Goal: Information Seeking & Learning: Learn about a topic

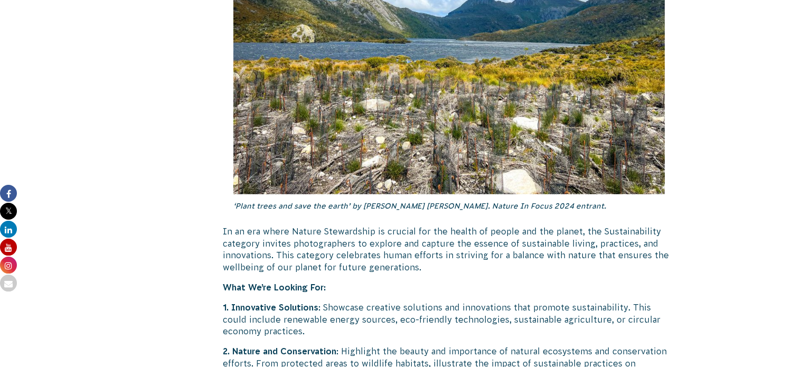
scroll to position [2725, 0]
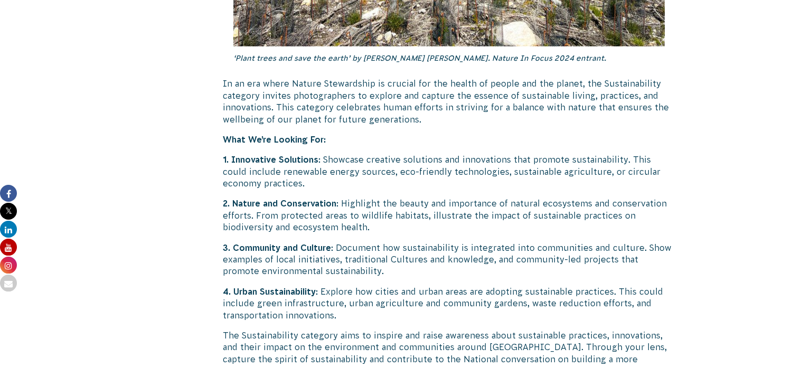
drag, startPoint x: 781, startPoint y: 216, endPoint x: 810, endPoint y: 211, distance: 29.5
click at [802, 211] on html "About Us Our Priorities Reconciliation Impact Our Board Our People Careers CVA …" at bounding box center [401, 335] width 803 height 6121
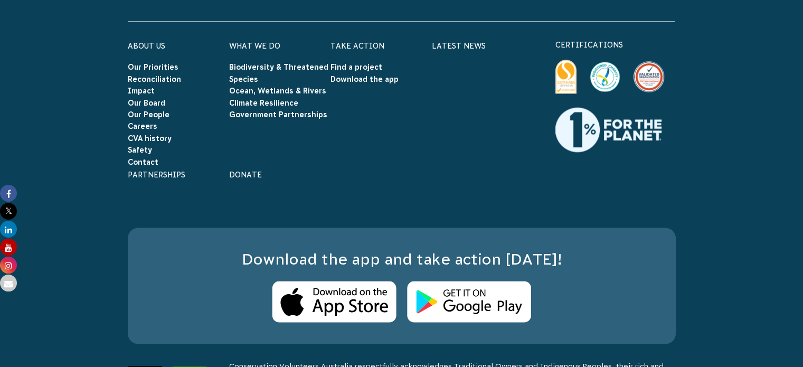
scroll to position [5676, 0]
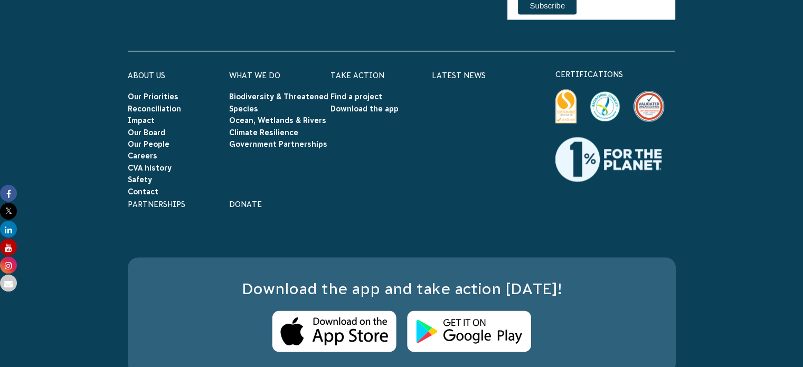
click at [789, 346] on footer "P: 03 5330 0200 E: info@cva.org.au Connect with us Find us on facebook Find us …" at bounding box center [401, 168] width 803 height 551
click at [790, 341] on footer "P: 03 5330 0200 E: info@cva.org.au Connect with us Find us on facebook Find us …" at bounding box center [401, 168] width 803 height 551
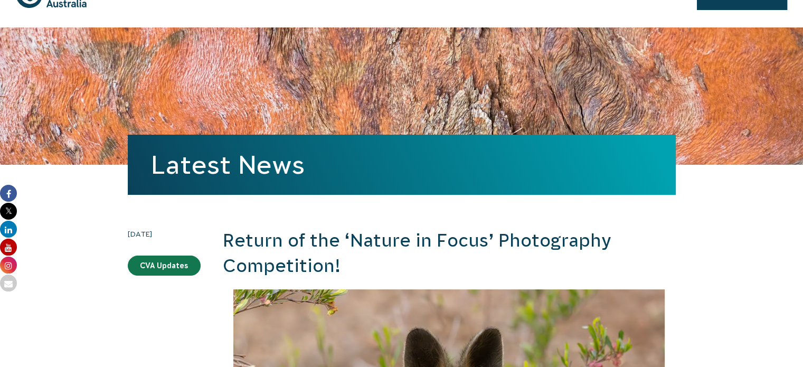
scroll to position [0, 0]
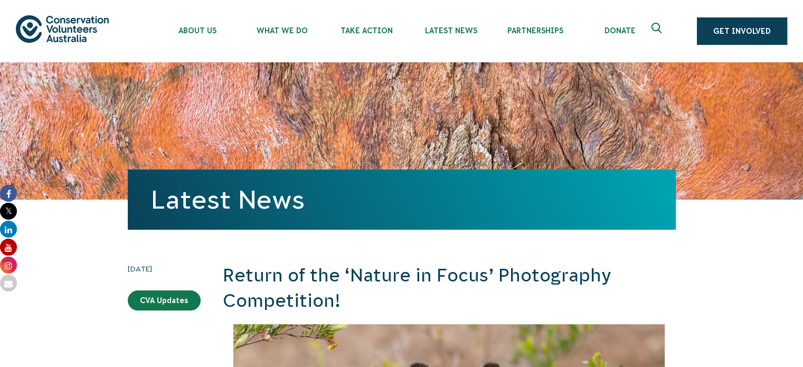
drag, startPoint x: 808, startPoint y: 16, endPoint x: 810, endPoint y: 26, distance: 10.8
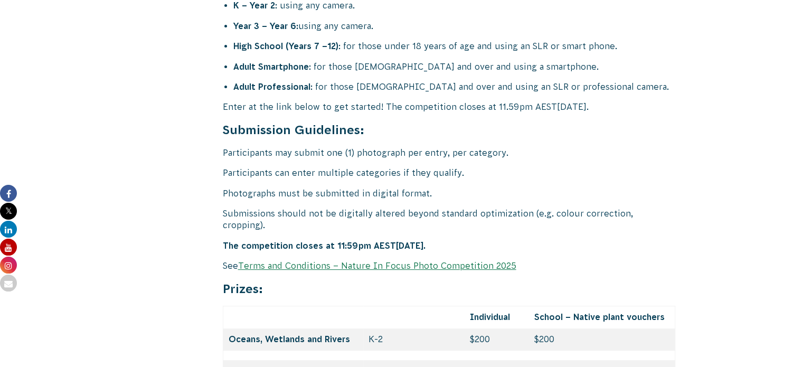
scroll to position [4283, 0]
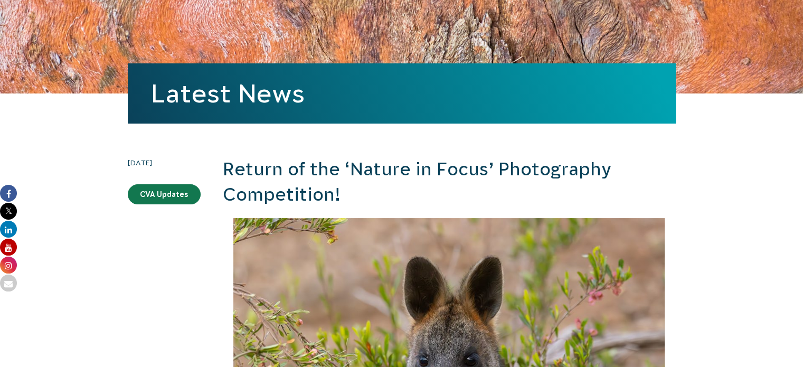
scroll to position [99, 0]
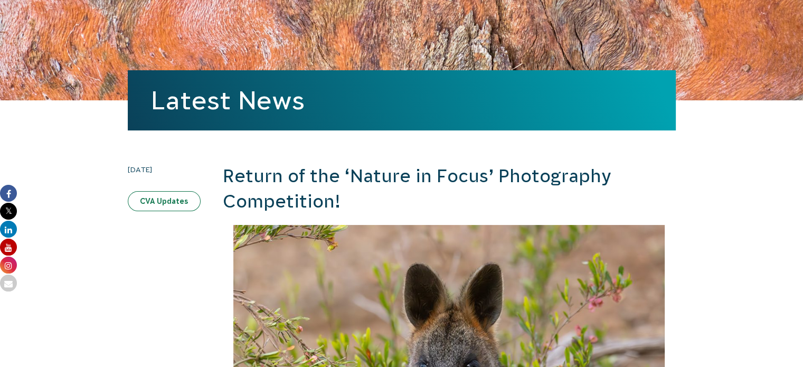
click at [166, 199] on link "CVA Updates" at bounding box center [164, 201] width 73 height 20
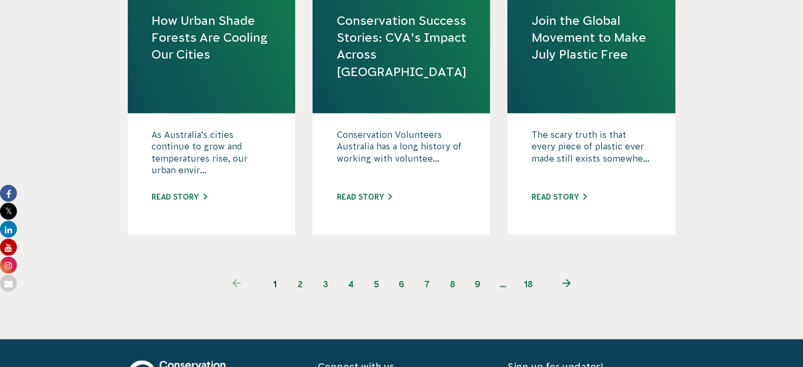
scroll to position [1199, 0]
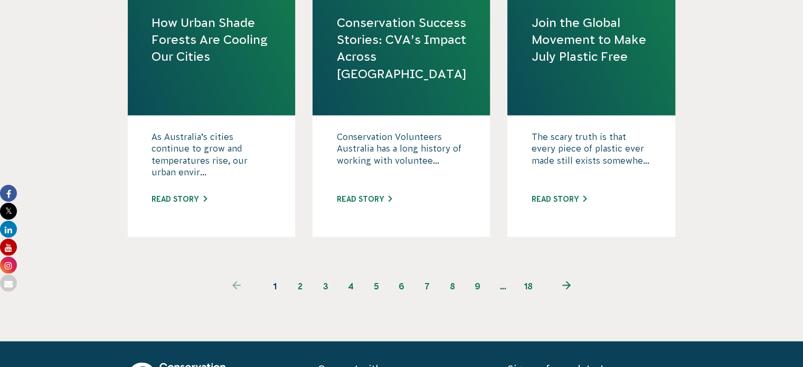
click at [568, 282] on icon "Next page" at bounding box center [566, 285] width 8 height 8
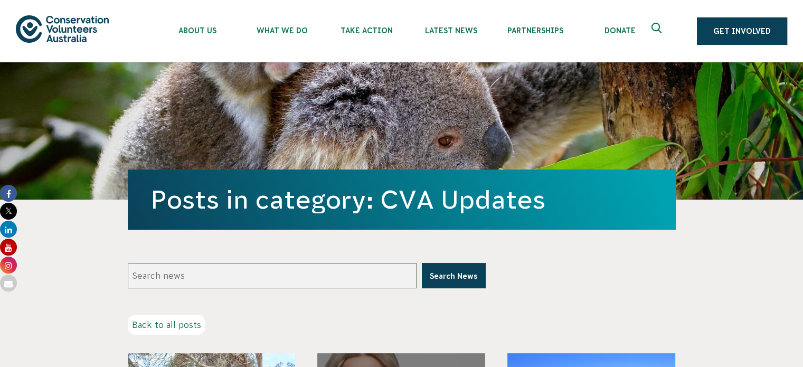
click at [459, 282] on button "Search News" at bounding box center [454, 275] width 64 height 25
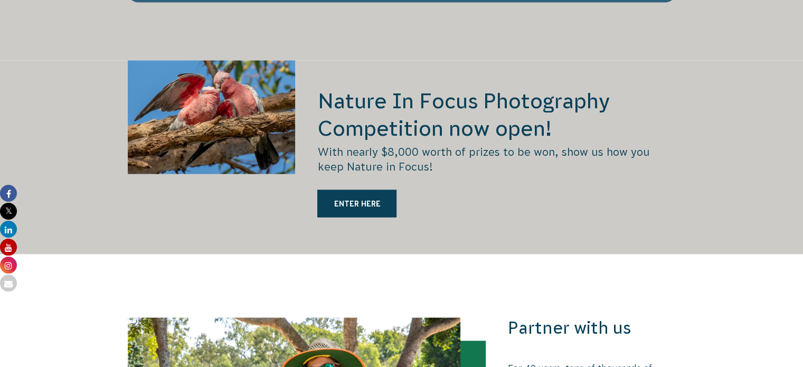
scroll to position [2023, 0]
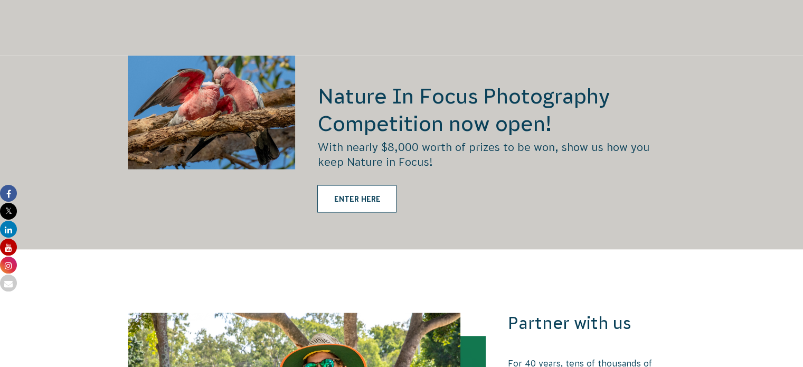
click at [362, 185] on link "ENTER HERE" at bounding box center [356, 198] width 79 height 27
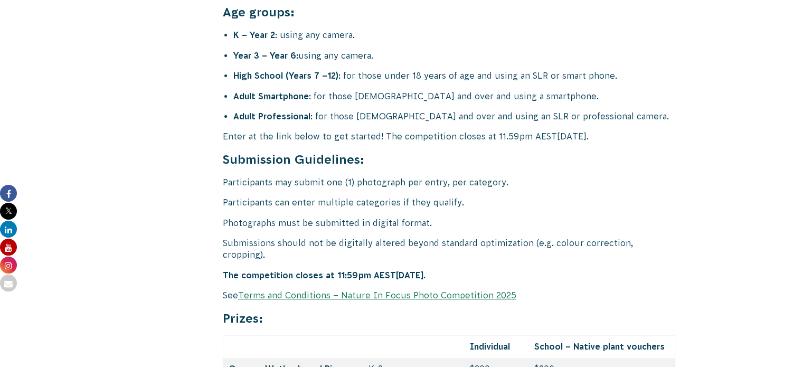
scroll to position [4254, 0]
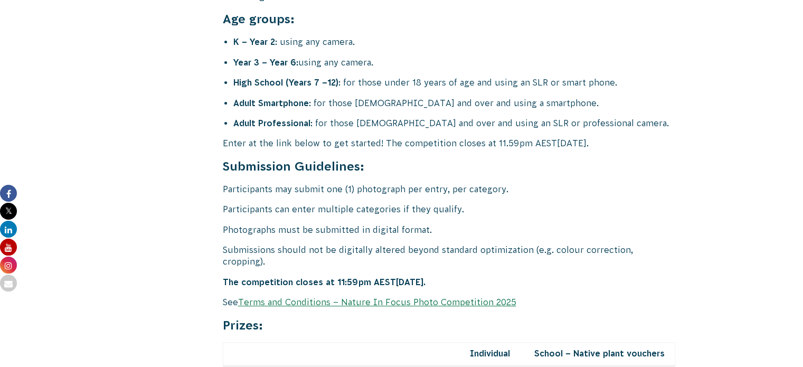
click at [472, 297] on link "Terms and Conditions – Nature In Focus Photo Competition 2025" at bounding box center [377, 302] width 278 height 10
